Goal: Task Accomplishment & Management: Manage account settings

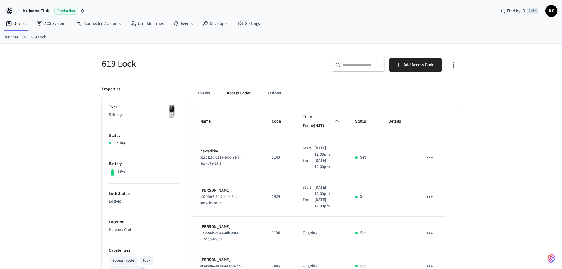
click at [8, 39] on link "Devices" at bounding box center [12, 37] width 14 height 6
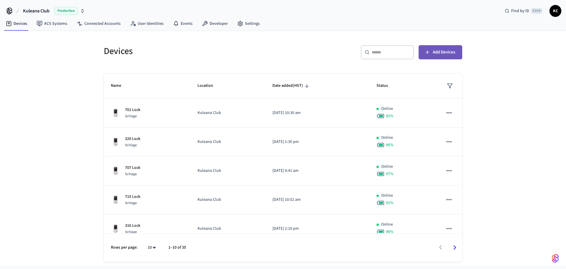
click at [439, 53] on span "Add Devices" at bounding box center [444, 52] width 22 height 8
click at [396, 53] on input "text" at bounding box center [391, 52] width 38 height 6
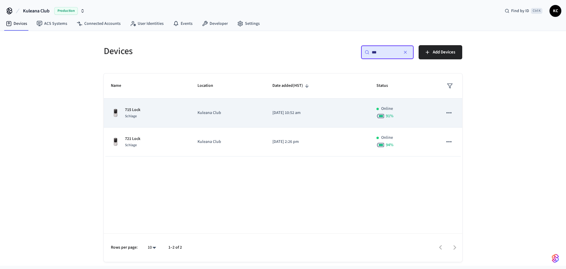
type input "***"
click at [307, 113] on p "[DATE] 10:52 am" at bounding box center [318, 113] width 90 height 6
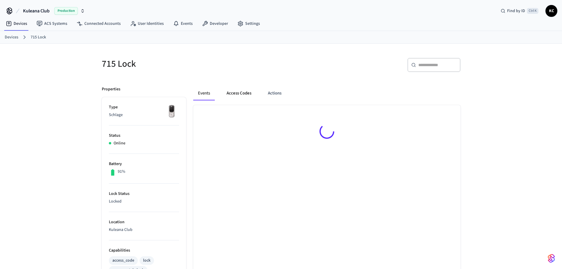
click at [243, 93] on button "Access Codes" at bounding box center [239, 93] width 34 height 14
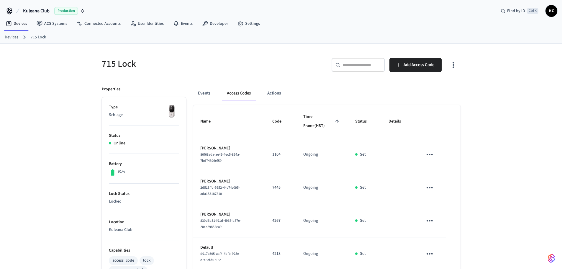
click at [419, 58] on div "​ ​ Add Access Code" at bounding box center [369, 64] width 183 height 26
click at [413, 62] on span "Add Access Code" at bounding box center [419, 65] width 31 height 8
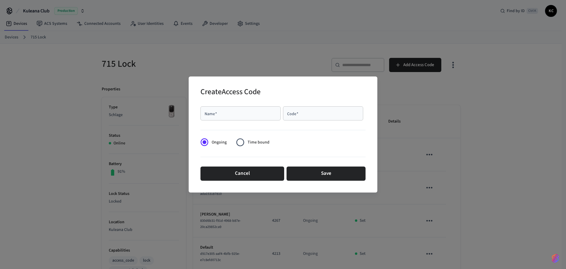
click at [235, 118] on div "Name   *" at bounding box center [241, 113] width 80 height 14
type input "*****"
type input "****"
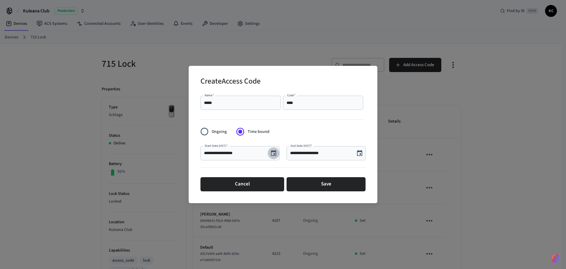
click at [272, 154] on icon "Choose date, selected date is Aug 23, 2025" at bounding box center [273, 153] width 5 height 6
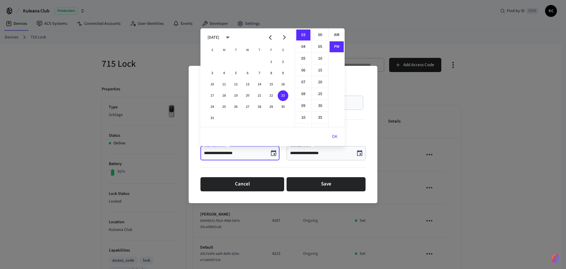
scroll to position [11, 0]
click at [211, 107] on button "24" at bounding box center [212, 106] width 11 height 11
click at [302, 36] on li "12" at bounding box center [303, 34] width 14 height 11
click at [319, 33] on li "00" at bounding box center [320, 34] width 14 height 11
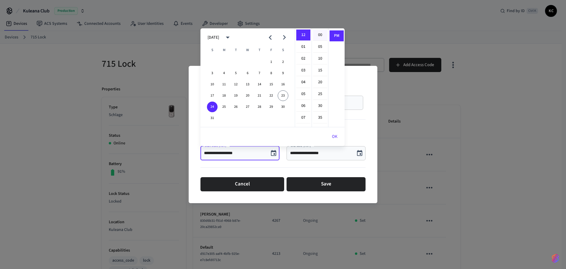
type input "**********"
click at [334, 135] on button "OK" at bounding box center [335, 137] width 20 height 14
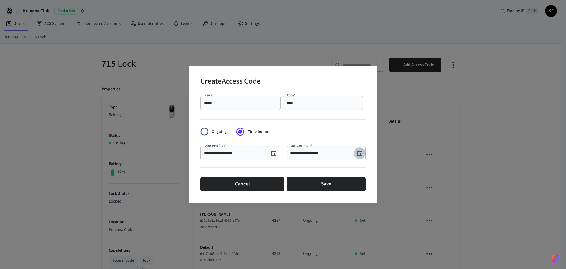
click at [358, 153] on icon "Choose date, selected date is Aug 23, 2025" at bounding box center [359, 153] width 7 height 7
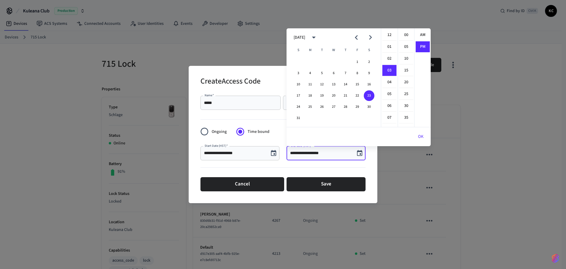
scroll to position [11, 0]
click at [297, 119] on button "31" at bounding box center [298, 118] width 11 height 11
click at [389, 35] on li "12" at bounding box center [390, 34] width 14 height 11
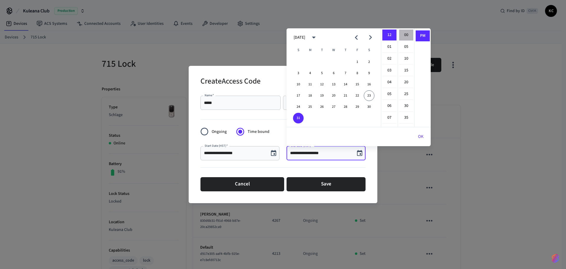
click at [406, 35] on li "00" at bounding box center [406, 34] width 14 height 11
type input "**********"
click at [421, 136] on button "OK" at bounding box center [421, 137] width 20 height 14
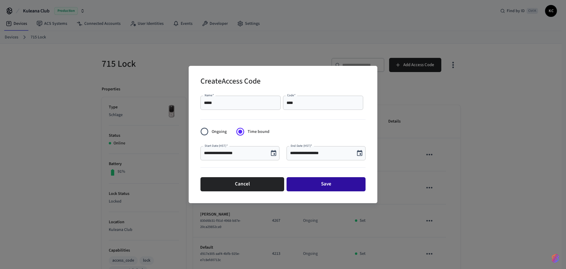
click at [337, 183] on button "Save" at bounding box center [326, 184] width 79 height 14
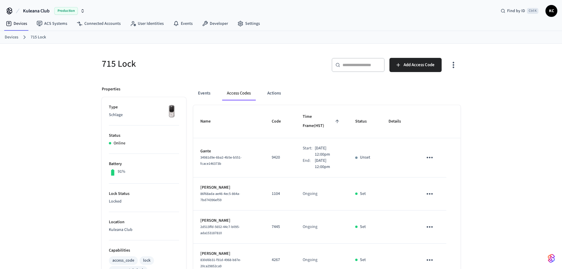
click at [78, 61] on div "715 Lock ​ ​ Add Access Code Properties Type Schlage Status Online Battery 91% …" at bounding box center [281, 241] width 562 height 394
click at [17, 39] on link "Devices" at bounding box center [12, 37] width 14 height 6
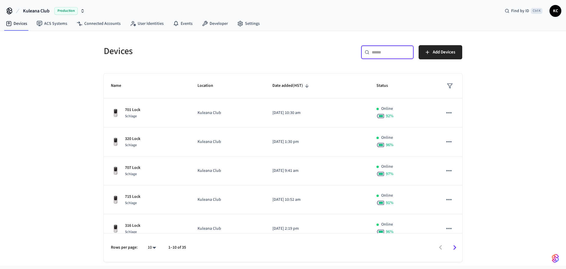
click at [394, 55] on input "text" at bounding box center [391, 52] width 38 height 6
click at [372, 57] on div "​ ​" at bounding box center [387, 52] width 53 height 14
click at [379, 55] on input "text" at bounding box center [391, 52] width 38 height 6
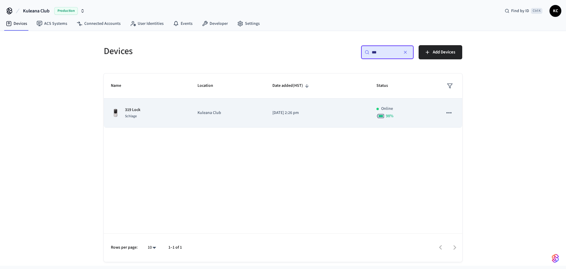
type input "***"
click at [296, 113] on p "[DATE] 2:26 pm" at bounding box center [318, 113] width 90 height 6
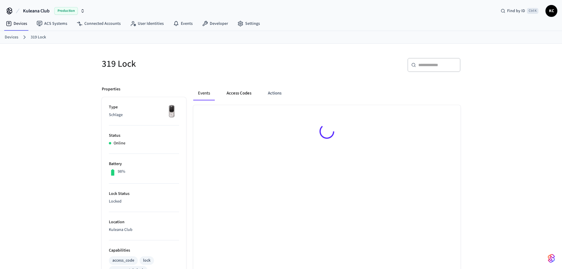
click at [237, 95] on button "Access Codes" at bounding box center [239, 93] width 34 height 14
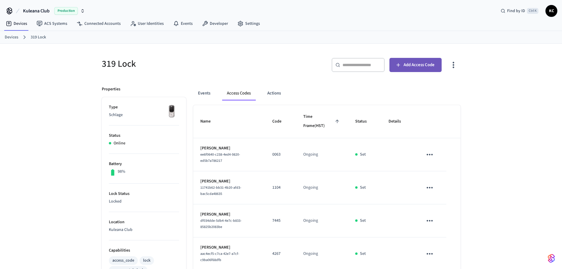
click at [409, 70] on button "Add Access Code" at bounding box center [415, 65] width 52 height 14
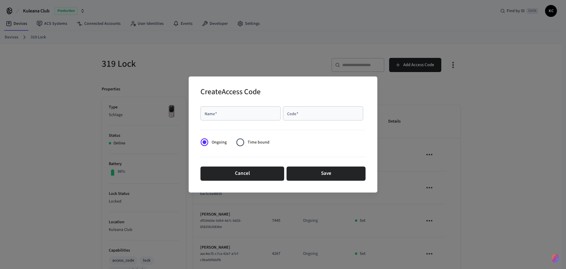
click at [240, 109] on div "Name   *" at bounding box center [241, 113] width 80 height 14
type input "*********"
type input "****"
click at [250, 140] on span "Time bound" at bounding box center [259, 142] width 22 height 6
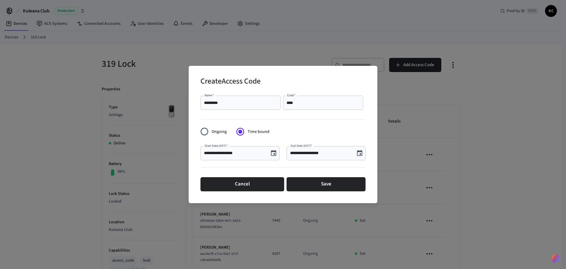
click at [270, 154] on button "Choose date, selected date is Aug 23, 2025" at bounding box center [274, 153] width 12 height 12
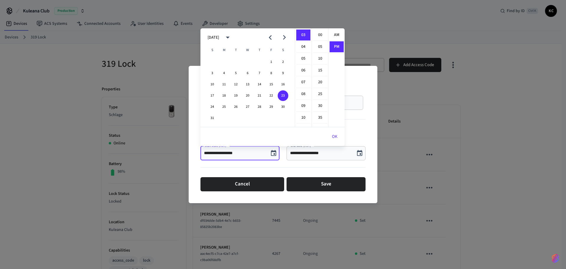
scroll to position [11, 0]
click at [225, 104] on button "25" at bounding box center [224, 106] width 11 height 11
click at [302, 35] on li "12" at bounding box center [303, 34] width 14 height 11
click at [317, 35] on li "00" at bounding box center [320, 34] width 14 height 11
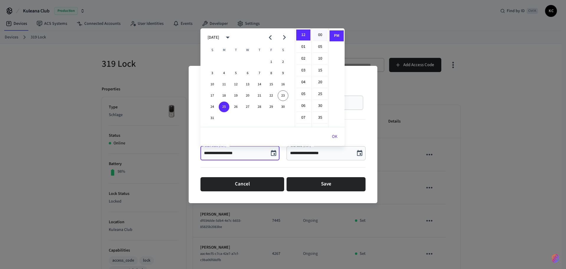
type input "**********"
click at [333, 135] on button "OK" at bounding box center [335, 137] width 20 height 14
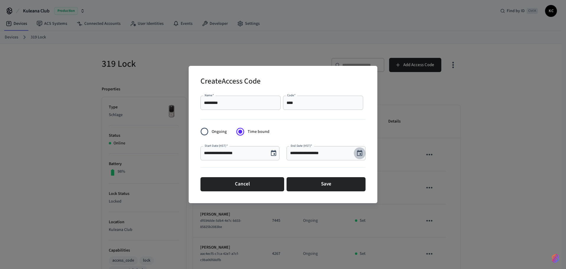
click at [357, 152] on icon "Choose date, selected date is Aug 23, 2025" at bounding box center [359, 153] width 7 height 7
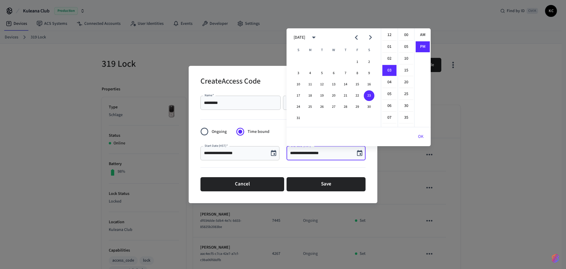
scroll to position [11, 0]
drag, startPoint x: 356, startPoint y: 107, endPoint x: 367, endPoint y: 103, distance: 11.1
click at [357, 107] on button "29" at bounding box center [357, 106] width 11 height 11
click at [385, 35] on li "12" at bounding box center [390, 34] width 14 height 11
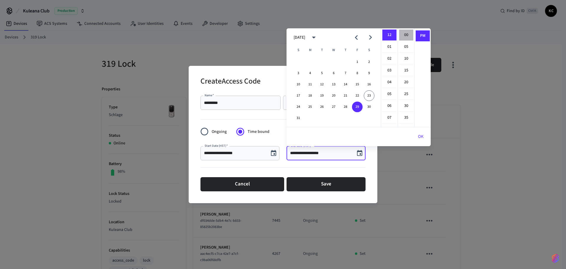
click at [404, 34] on li "00" at bounding box center [406, 34] width 14 height 11
type input "**********"
click at [422, 138] on button "OK" at bounding box center [421, 137] width 20 height 14
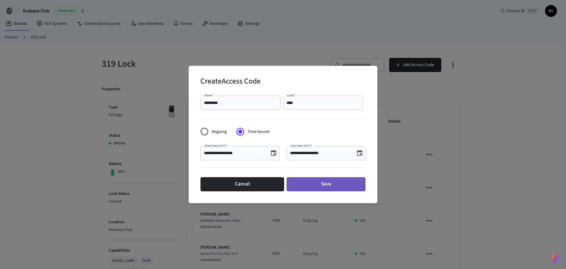
click at [322, 183] on button "Save" at bounding box center [326, 184] width 79 height 14
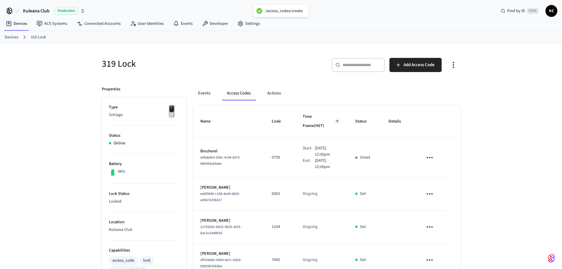
click at [19, 38] on ol "Devices 319 Lock" at bounding box center [283, 37] width 557 height 8
click at [16, 37] on link "Devices" at bounding box center [12, 37] width 14 height 6
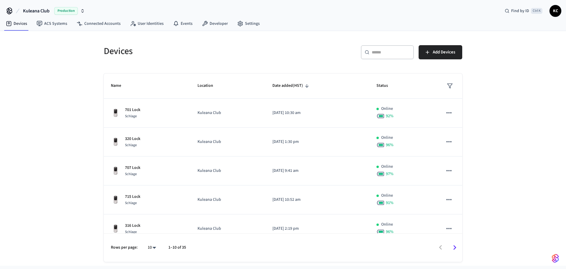
click at [375, 55] on input "text" at bounding box center [391, 52] width 38 height 6
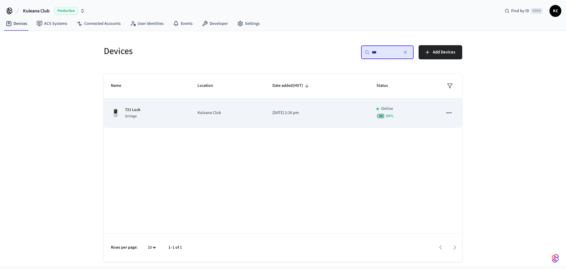
type input "***"
click at [275, 116] on td "[DATE] 2:26 pm" at bounding box center [317, 113] width 104 height 29
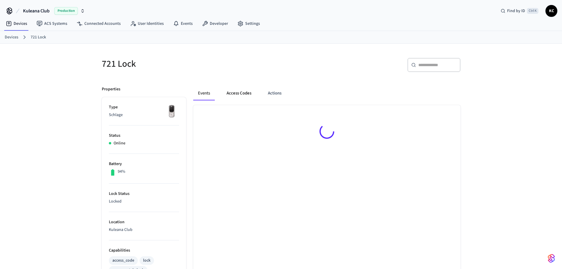
click at [246, 95] on button "Access Codes" at bounding box center [239, 93] width 34 height 14
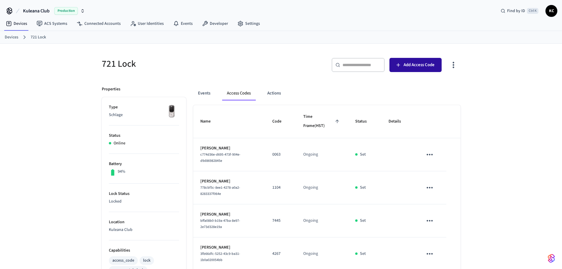
click at [398, 63] on icon "button" at bounding box center [398, 65] width 6 height 6
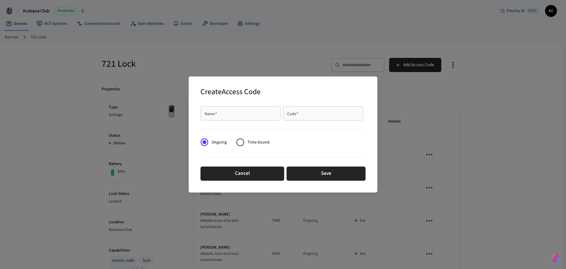
click at [265, 109] on div "Name   *" at bounding box center [241, 113] width 80 height 14
type input "******"
type input "****"
click at [265, 144] on span "Time bound" at bounding box center [259, 142] width 22 height 6
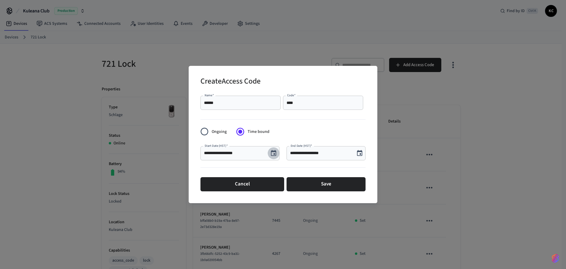
click at [272, 151] on icon "Choose date, selected date is Aug 23, 2025" at bounding box center [273, 153] width 5 height 6
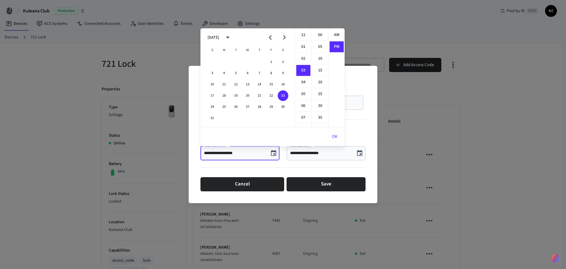
scroll to position [11, 0]
click at [224, 106] on button "25" at bounding box center [224, 106] width 11 height 11
click at [303, 38] on li "12" at bounding box center [303, 34] width 14 height 11
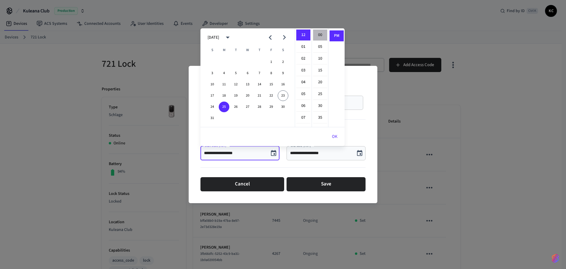
click at [317, 36] on li "00" at bounding box center [320, 34] width 14 height 11
type input "**********"
click at [333, 135] on button "OK" at bounding box center [335, 137] width 20 height 14
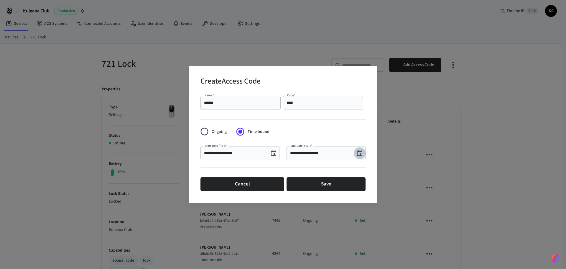
click at [359, 153] on icon "Choose date, selected date is Aug 23, 2025" at bounding box center [359, 153] width 7 height 7
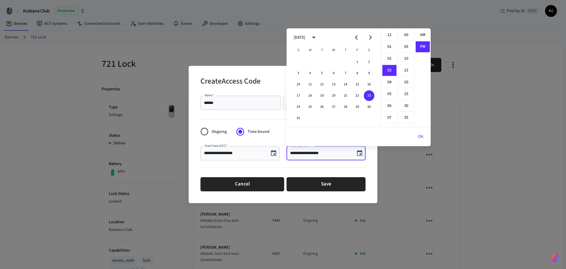
scroll to position [11, 0]
click at [357, 104] on button "29" at bounding box center [357, 106] width 11 height 11
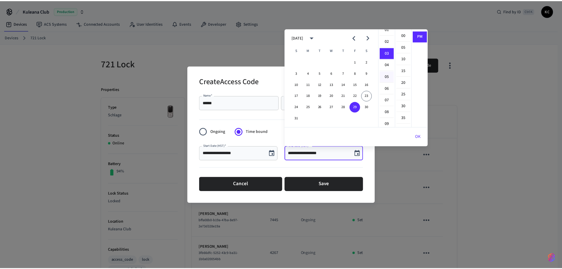
scroll to position [0, 0]
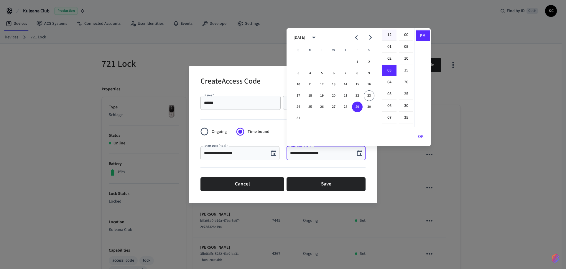
click at [388, 35] on li "12" at bounding box center [390, 34] width 14 height 11
click at [407, 35] on li "00" at bounding box center [406, 34] width 14 height 11
type input "**********"
click at [418, 135] on button "OK" at bounding box center [421, 137] width 20 height 14
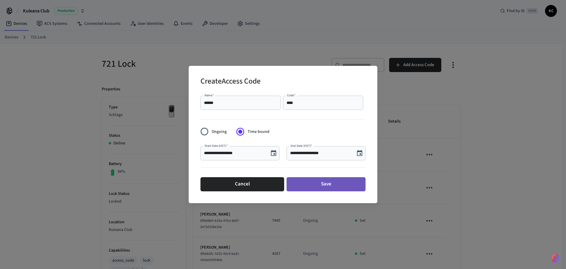
click at [338, 190] on button "Save" at bounding box center [326, 184] width 79 height 14
